Goal: Transaction & Acquisition: Purchase product/service

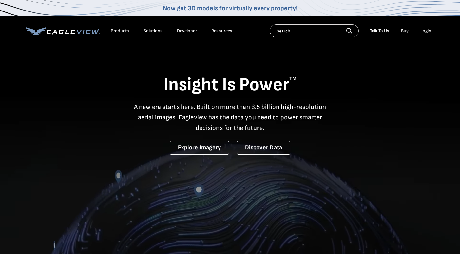
click at [427, 30] on div "Login" at bounding box center [426, 31] width 11 height 6
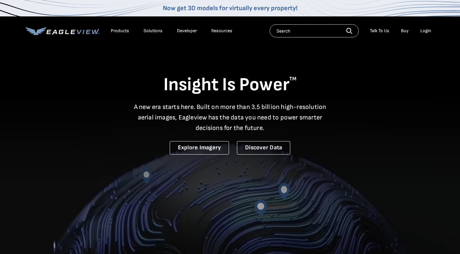
click at [427, 30] on div "Login" at bounding box center [426, 31] width 11 height 6
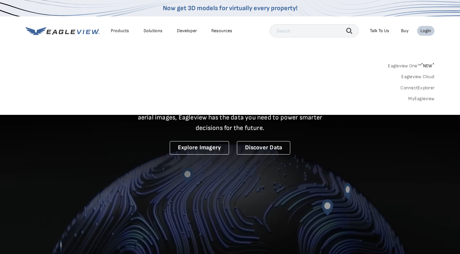
click at [427, 30] on div "Login" at bounding box center [426, 31] width 11 height 6
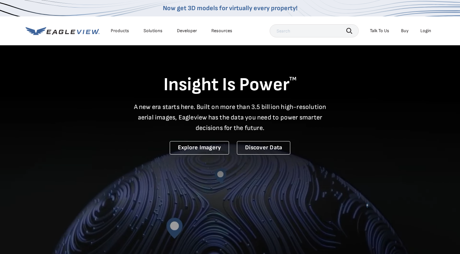
click at [427, 30] on div "Login" at bounding box center [426, 31] width 11 height 6
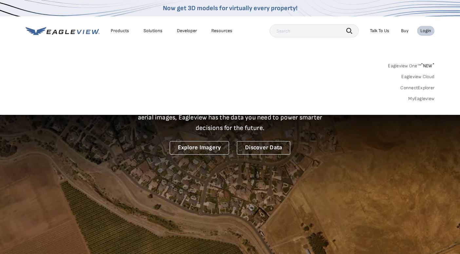
click at [423, 98] on link "MyEagleview" at bounding box center [421, 99] width 26 height 6
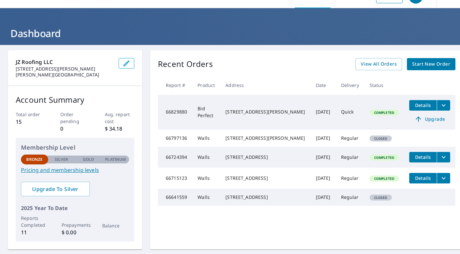
scroll to position [22, 0]
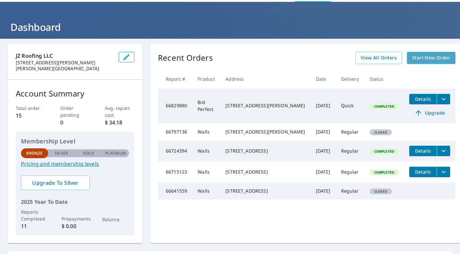
click at [424, 55] on span "Start New Order" at bounding box center [431, 58] width 38 height 8
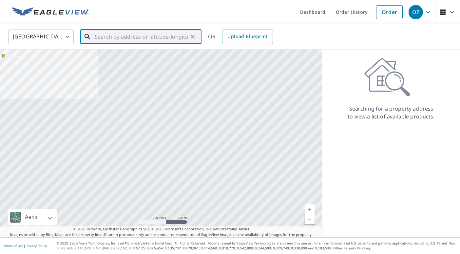
click at [145, 40] on input "text" at bounding box center [141, 37] width 93 height 18
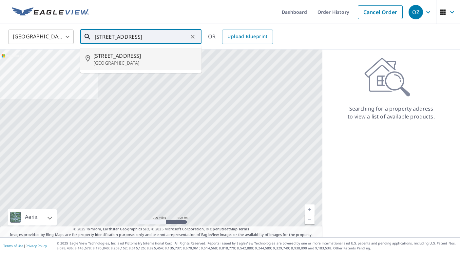
click at [136, 60] on p "[GEOGRAPHIC_DATA]" at bounding box center [144, 63] width 103 height 7
type input "[STREET_ADDRESS]"
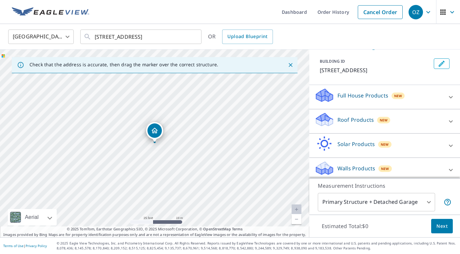
scroll to position [36, 0]
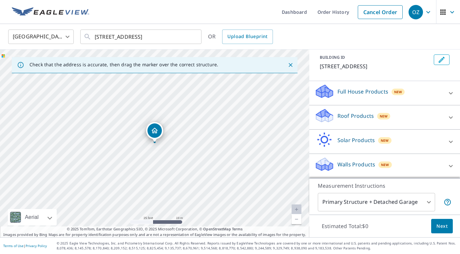
click at [353, 161] on p "Walls Products" at bounding box center [357, 164] width 38 height 8
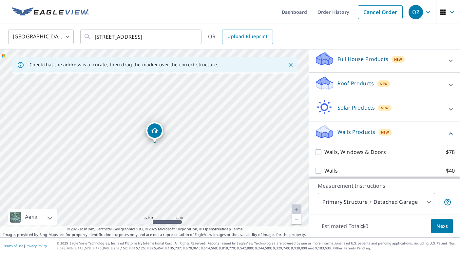
scroll to position [74, 0]
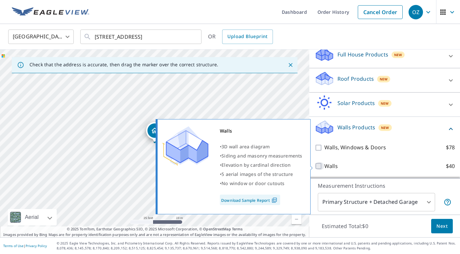
click at [321, 166] on input "Walls $40" at bounding box center [320, 166] width 10 height 8
checkbox input "true"
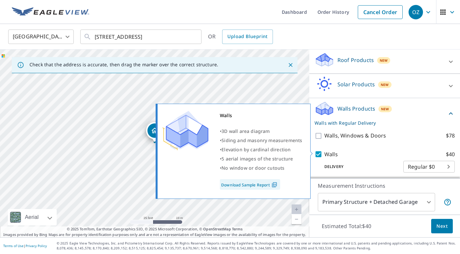
scroll to position [95, 0]
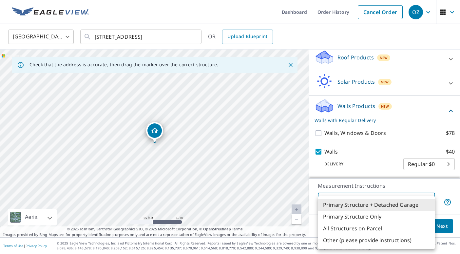
click at [419, 204] on body "OZ OZ Dashboard Order History Cancel Order OZ [GEOGRAPHIC_DATA] [GEOGRAPHIC_DAT…" at bounding box center [230, 127] width 460 height 254
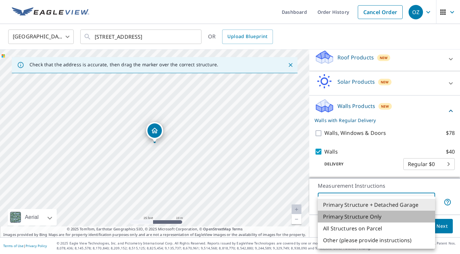
click at [375, 218] on li "Primary Structure Only" at bounding box center [376, 216] width 117 height 12
type input "2"
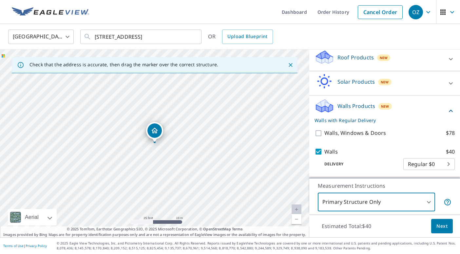
click at [449, 228] on button "Next" at bounding box center [442, 226] width 22 height 15
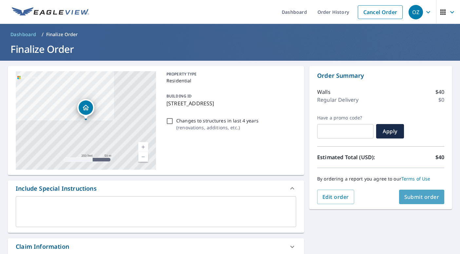
click at [419, 197] on span "Submit order" at bounding box center [421, 196] width 35 height 7
